Goal: Use online tool/utility: Utilize a website feature to perform a specific function

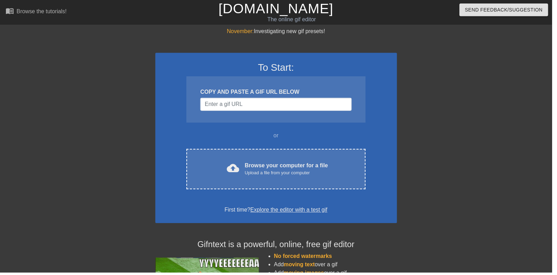
click at [310, 166] on div "Browse your computer for a file Upload a file from your computer" at bounding box center [289, 170] width 84 height 15
click at [235, 161] on div "cloud_upload Browse your computer for a file Upload a file from your computer C…" at bounding box center [278, 170] width 181 height 41
click at [306, 172] on div "Upload a file from your computer" at bounding box center [289, 174] width 84 height 7
click at [220, 178] on div "cloud_upload Browse your computer for a file Upload a file from your computer C…" at bounding box center [278, 170] width 181 height 41
